Goal: Check status

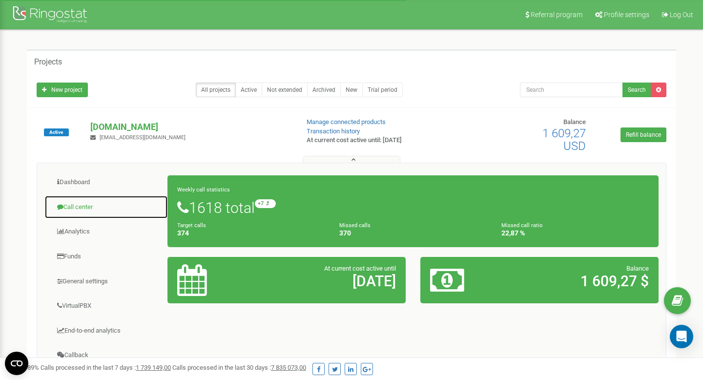
click at [80, 206] on link "Call center" at bounding box center [105, 207] width 123 height 24
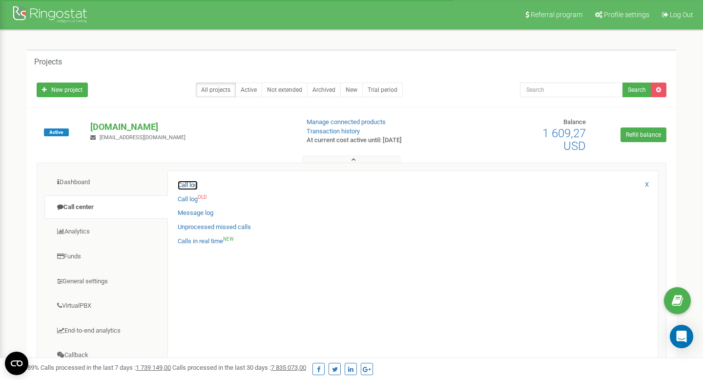
click at [188, 185] on link "Call log" at bounding box center [188, 185] width 20 height 9
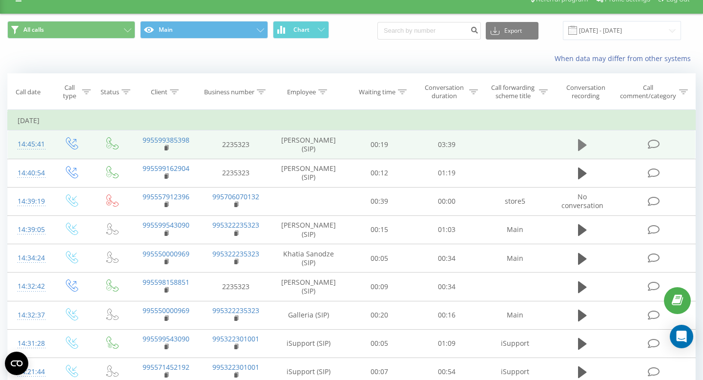
click at [581, 147] on icon at bounding box center [582, 145] width 9 height 12
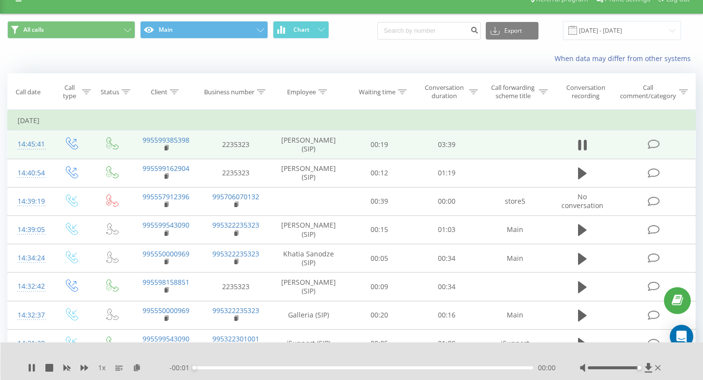
drag, startPoint x: 616, startPoint y: 367, endPoint x: 687, endPoint y: 371, distance: 71.4
click at [687, 371] on div "1 x - 00:01 00:00 00:00" at bounding box center [351, 361] width 703 height 38
click at [37, 360] on div "1 x - 01:30 02:08 02:08" at bounding box center [351, 361] width 703 height 38
click at [33, 369] on icon at bounding box center [34, 368] width 2 height 8
